Goal: Navigation & Orientation: Find specific page/section

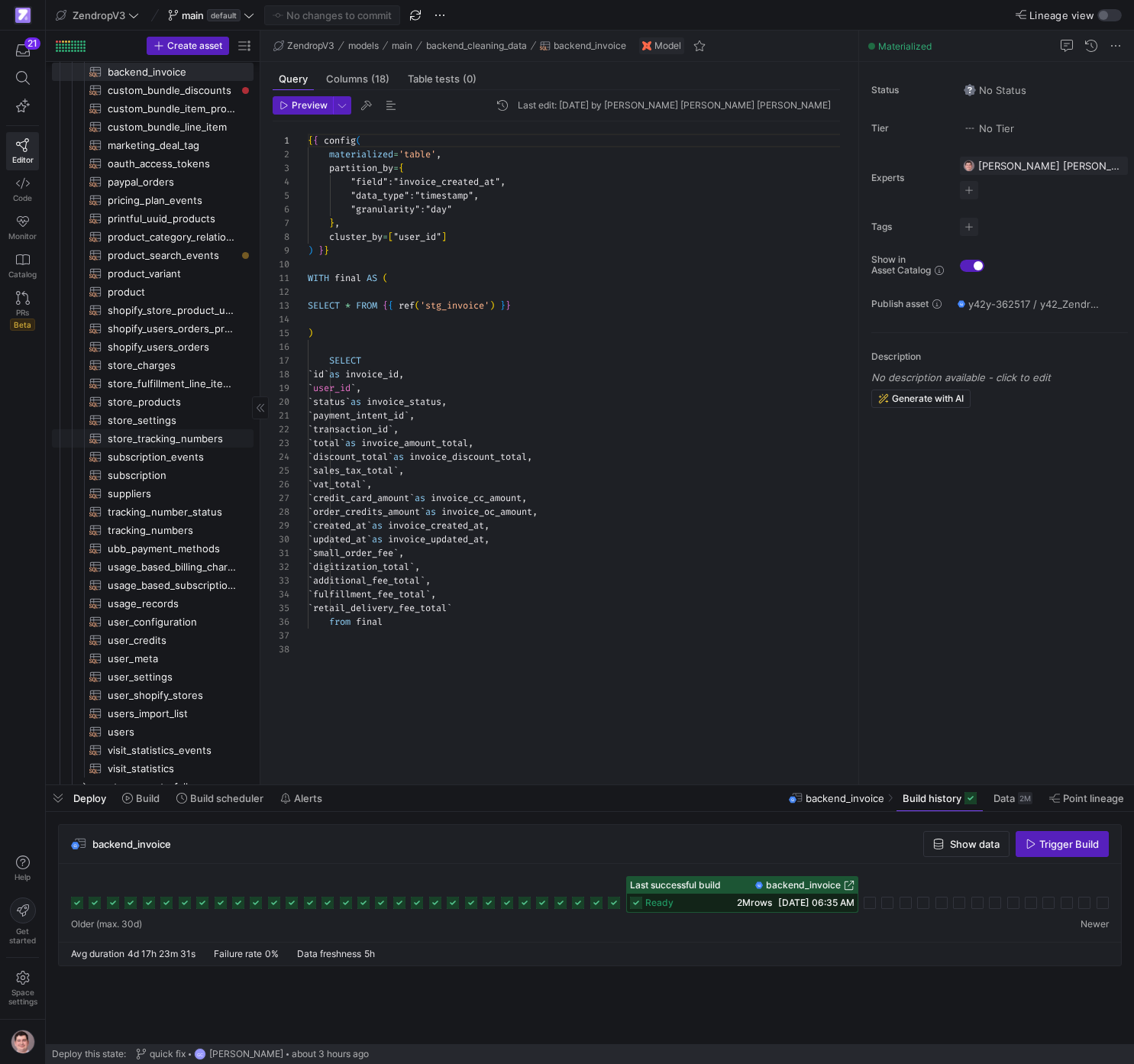
scroll to position [138, 0]
click at [464, 450] on span "Redirect to asset" at bounding box center [473, 449] width 81 height 12
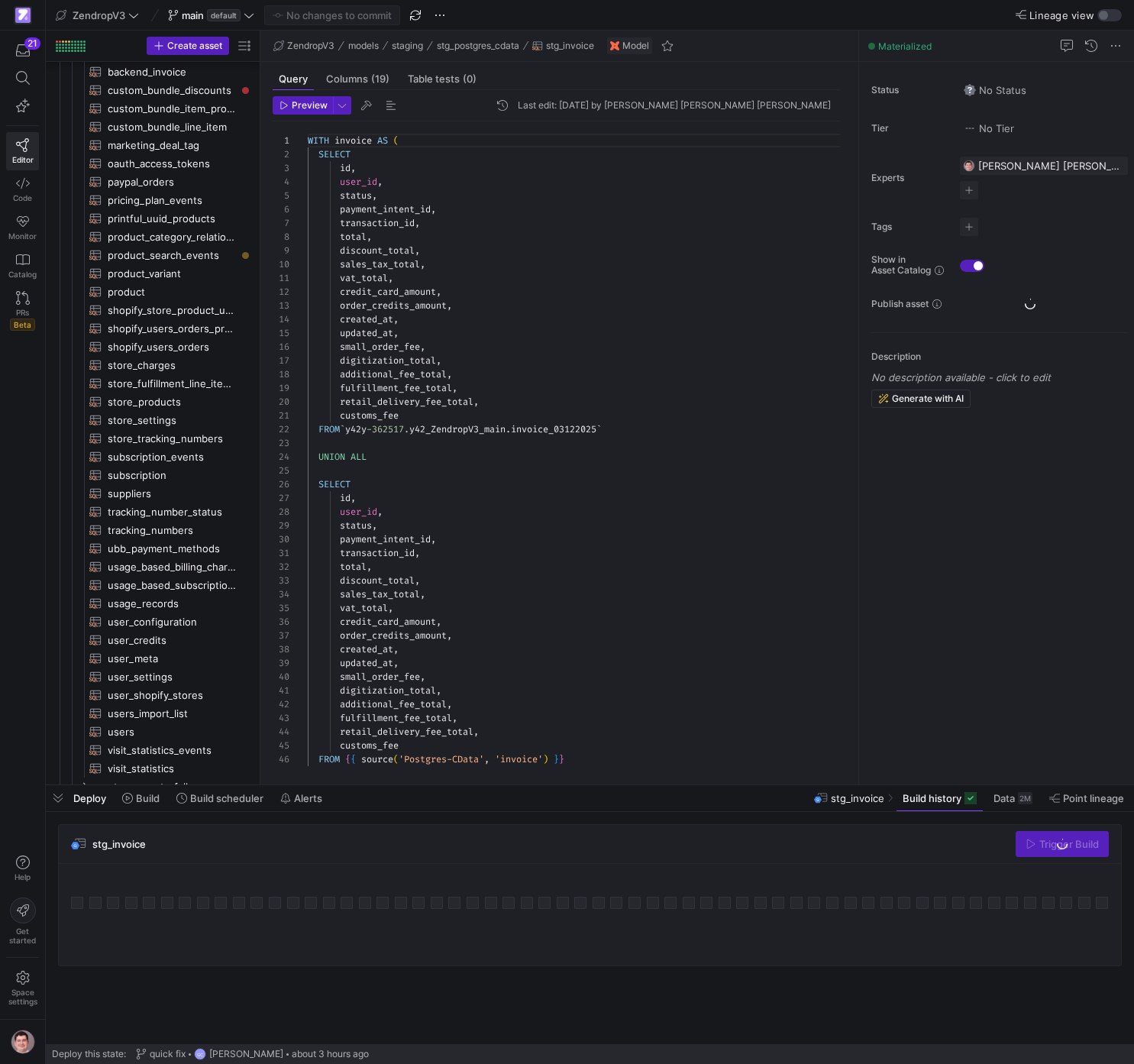
scroll to position [780, 0]
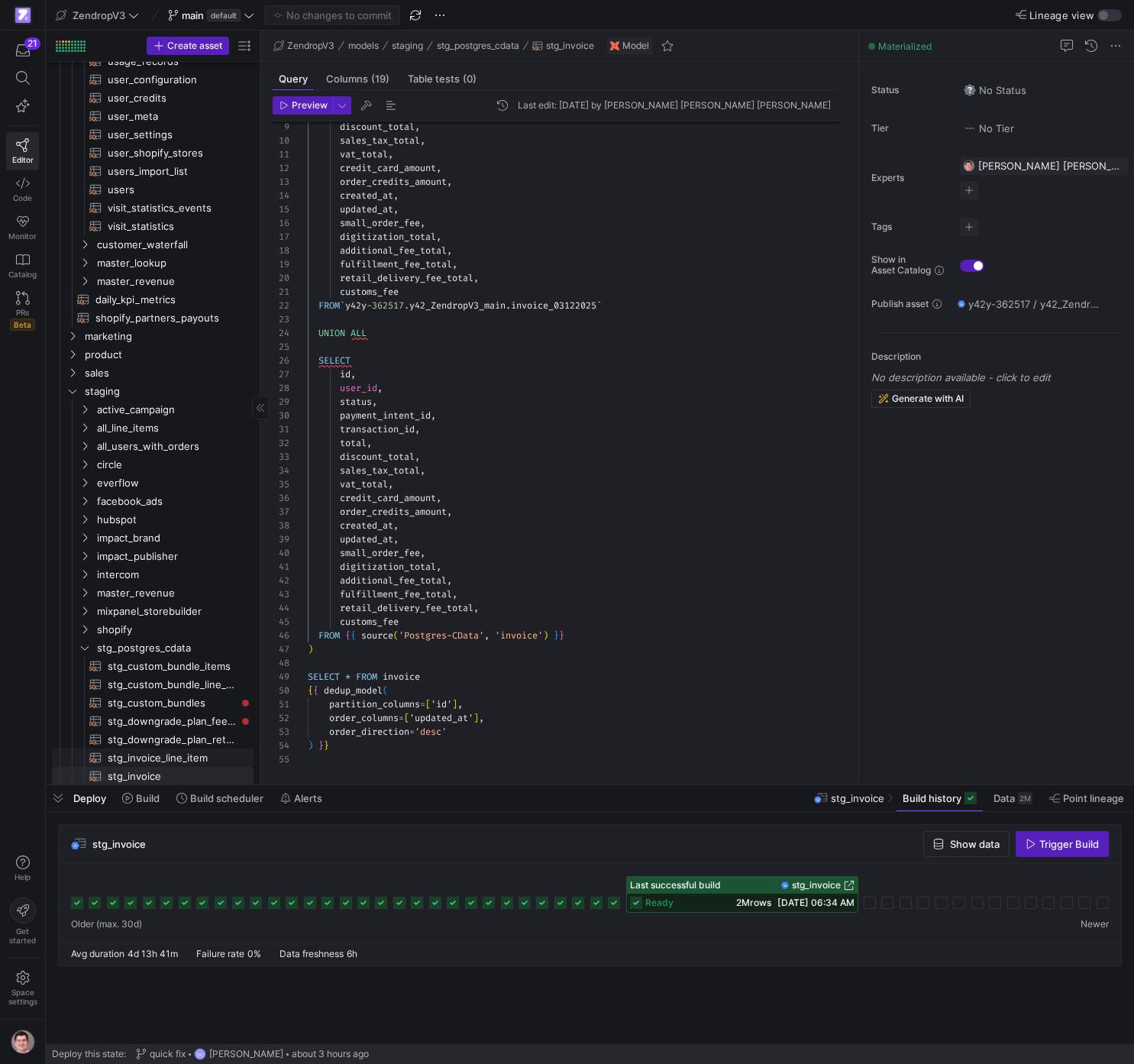
click at [172, 754] on span "stg_invoice_line_item​​​​​​​​​​" at bounding box center [172, 759] width 128 height 18
